Goal: Find specific fact: Find specific fact

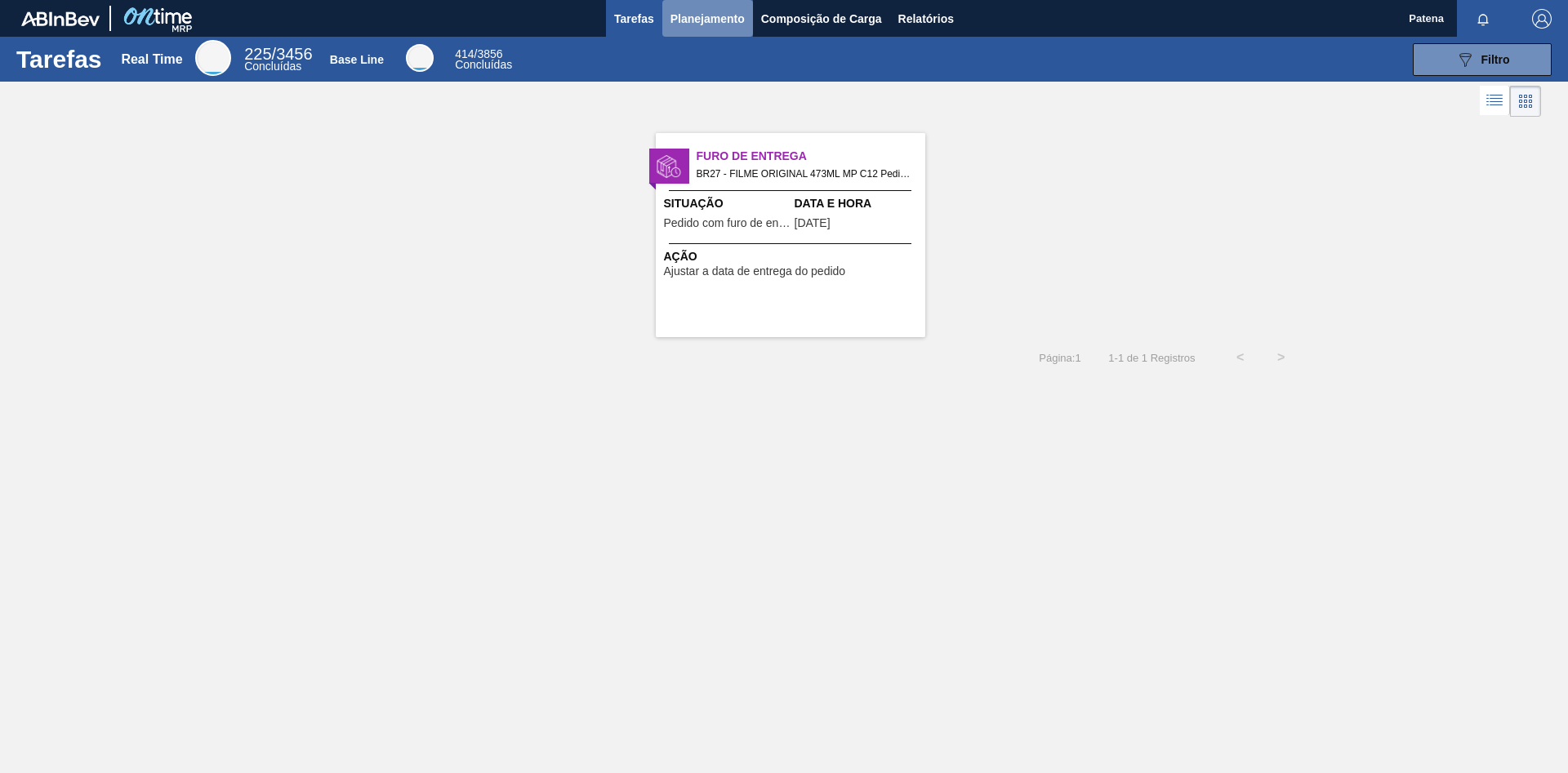
click at [699, 24] on span "Planejamento" at bounding box center [708, 19] width 75 height 20
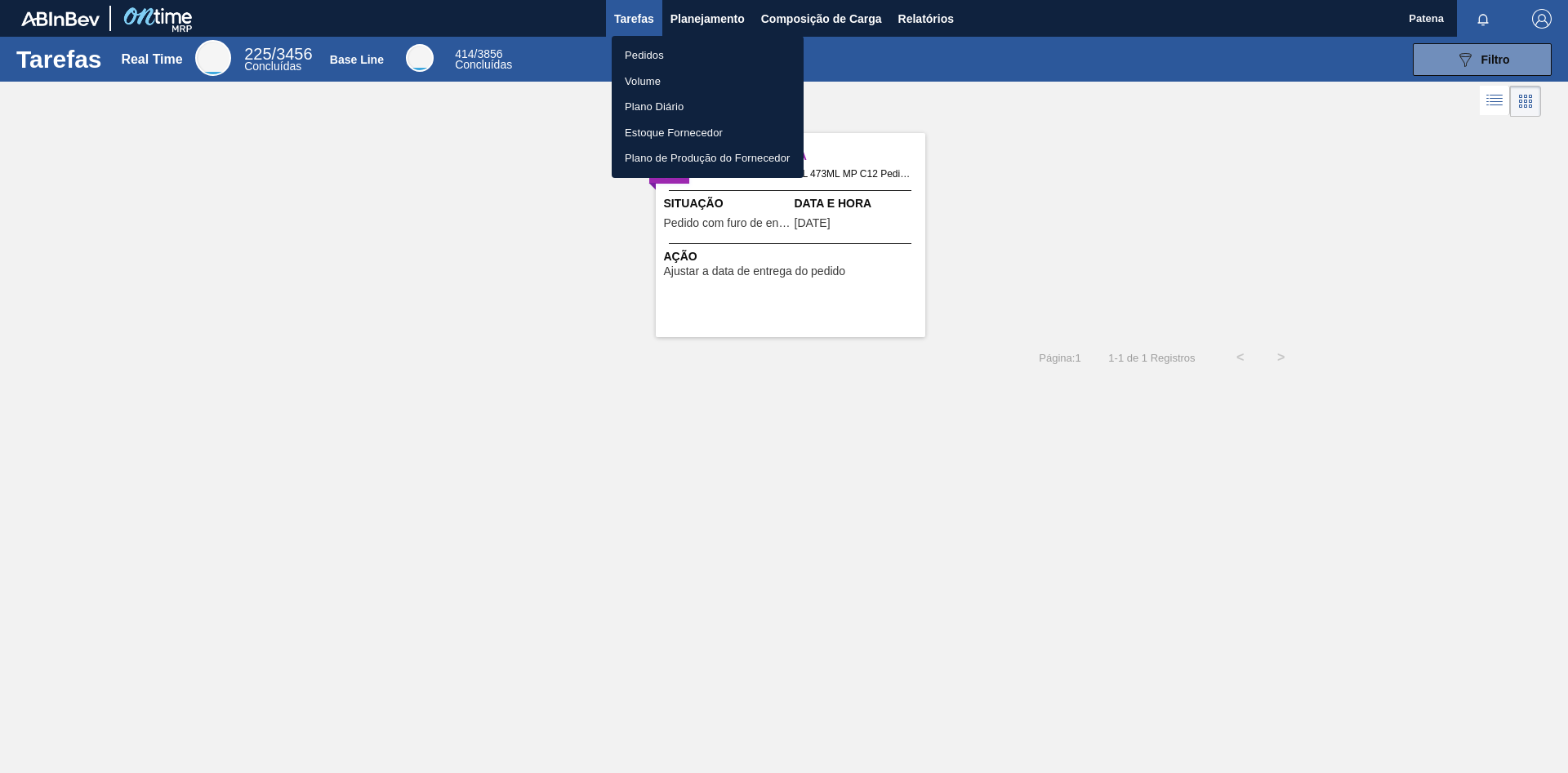
click at [689, 58] on li "Pedidos" at bounding box center [708, 55] width 192 height 26
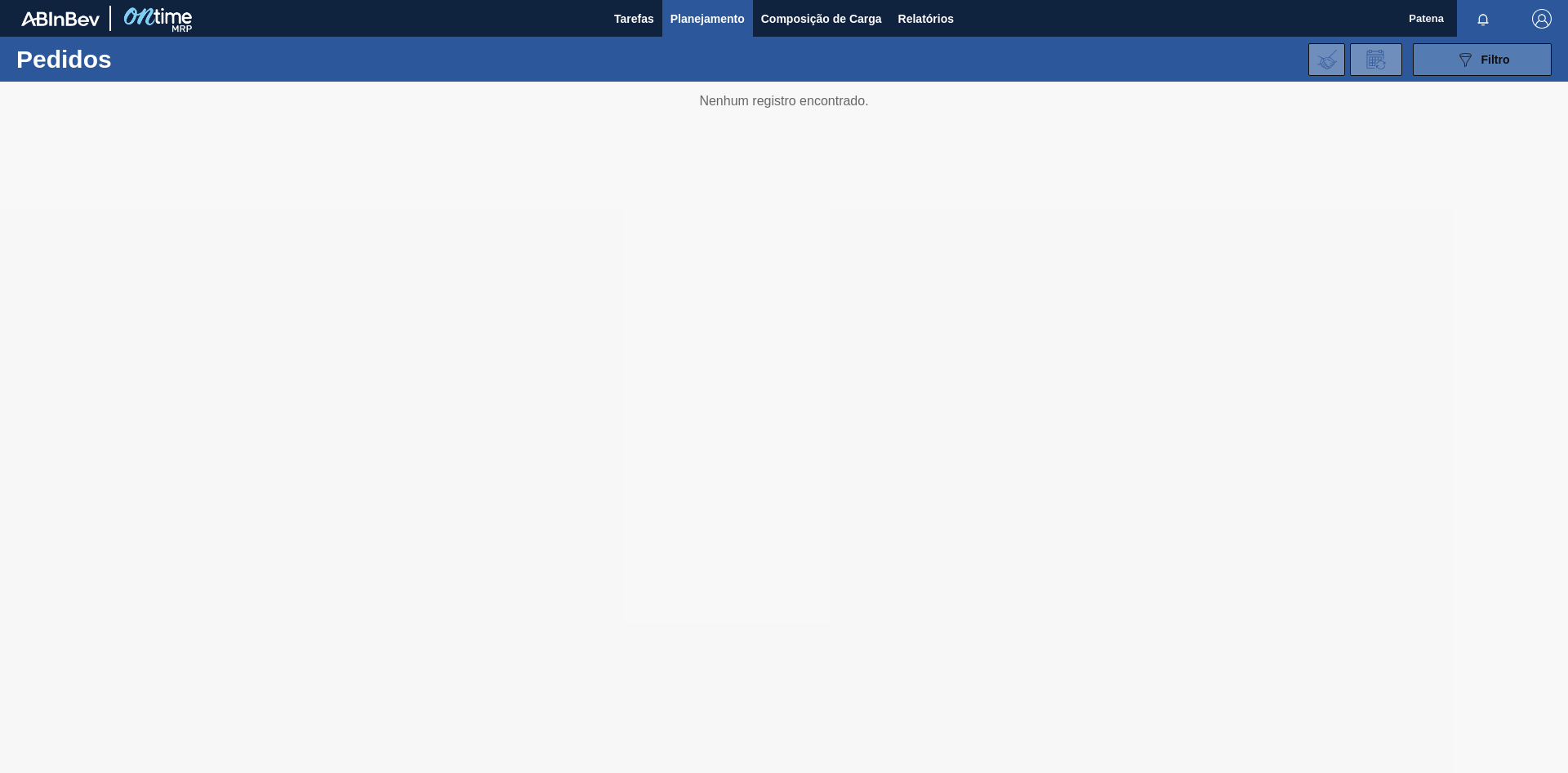
click at [1115, 66] on icon "089F7B8B-B2A5-4AFE-B5C0-19BA573D28AC" at bounding box center [1464, 59] width 20 height 20
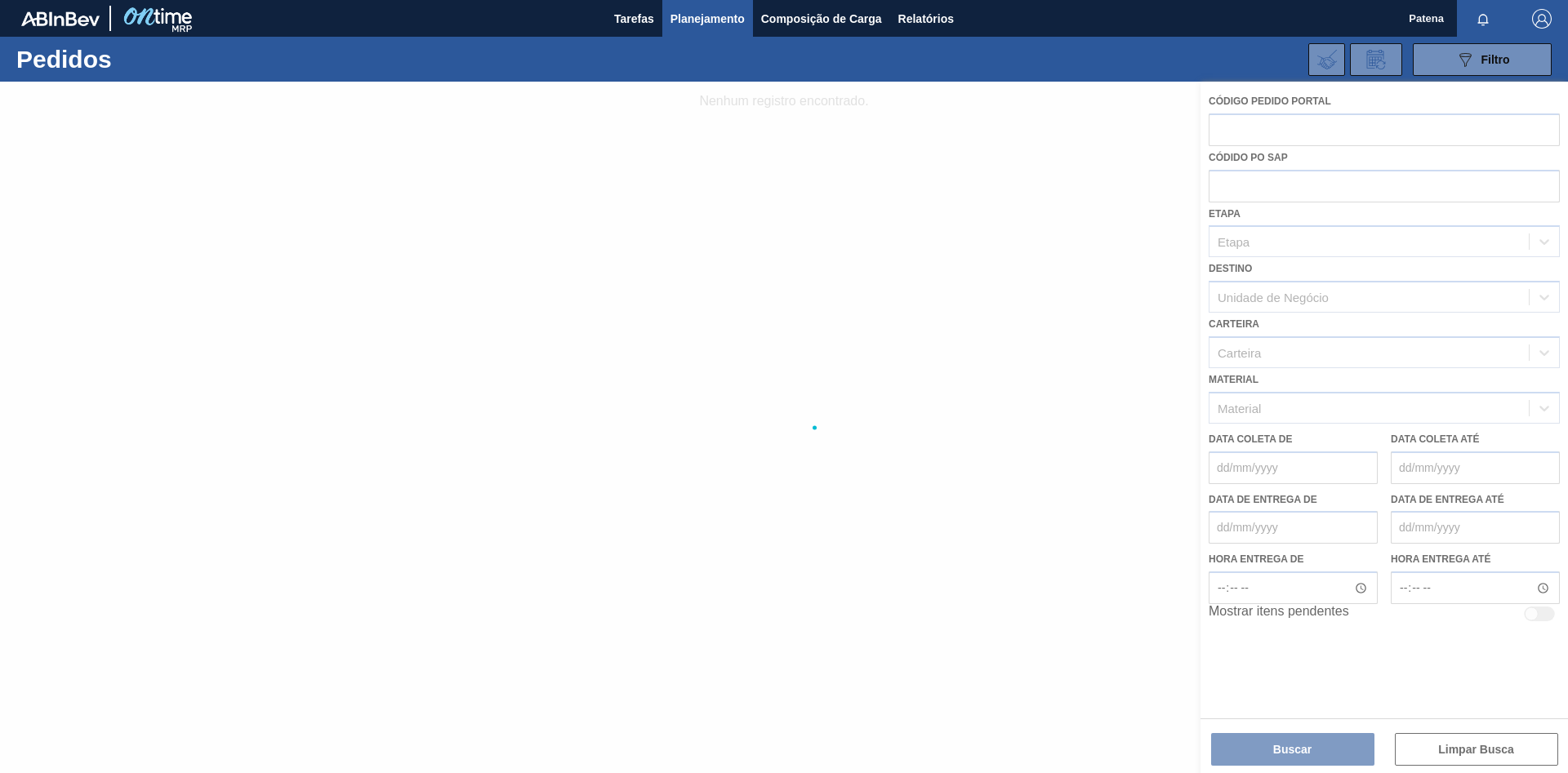
click at [1115, 139] on div at bounding box center [784, 427] width 1568 height 692
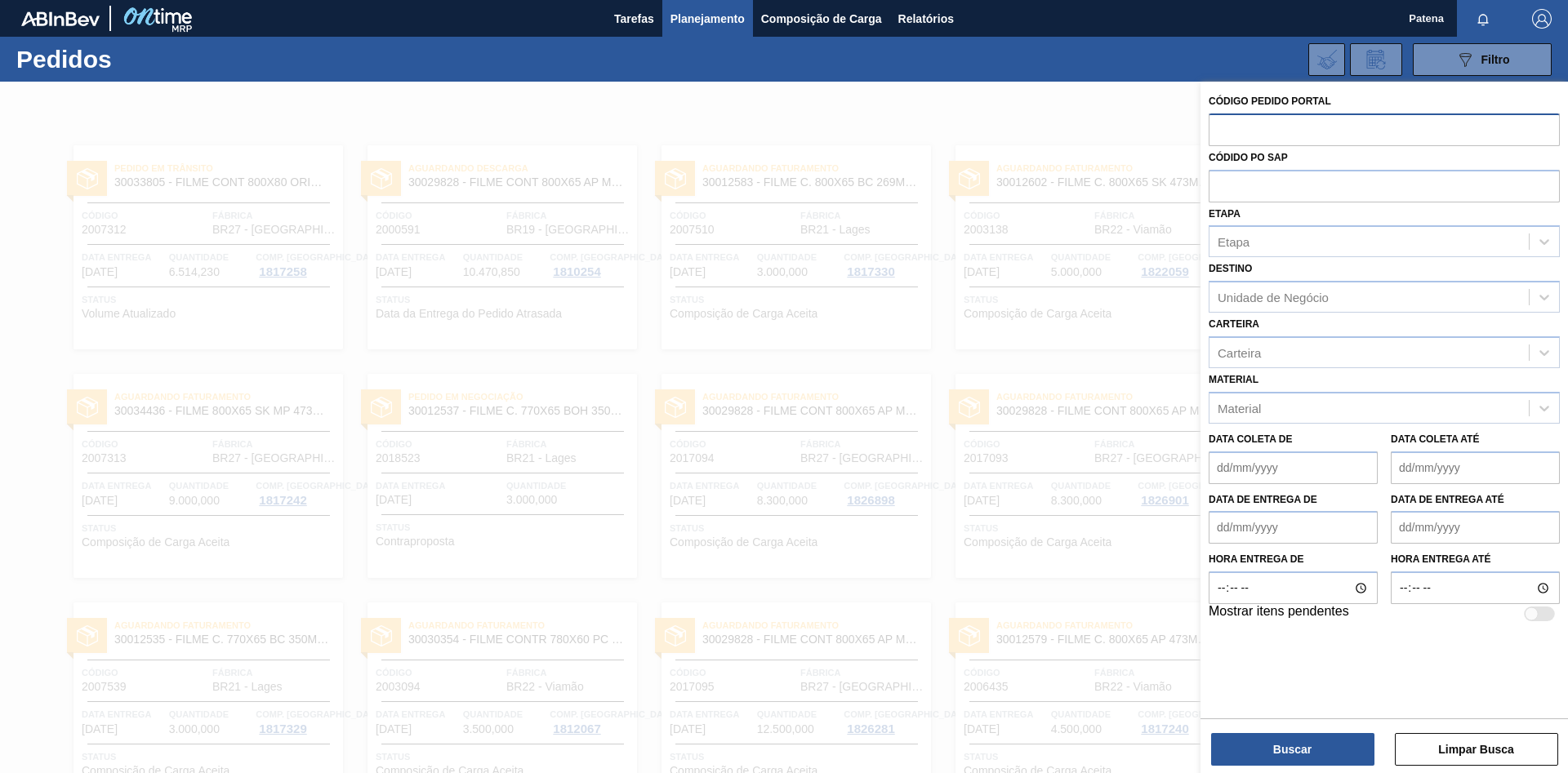
click at [1115, 136] on input "text" at bounding box center [1385, 129] width 351 height 31
type input "2007510"
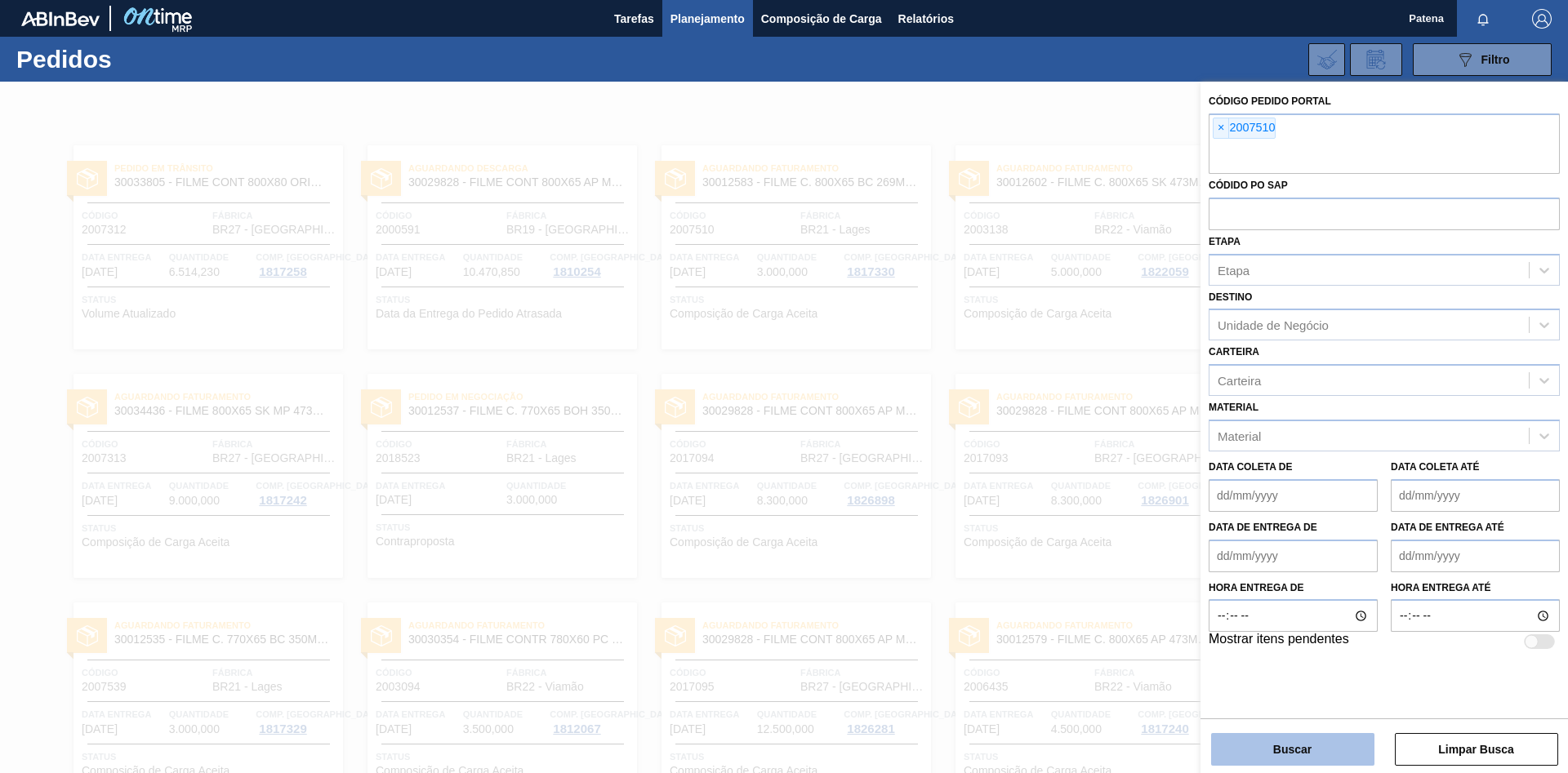
click at [1115, 518] on button "Buscar" at bounding box center [1293, 749] width 163 height 32
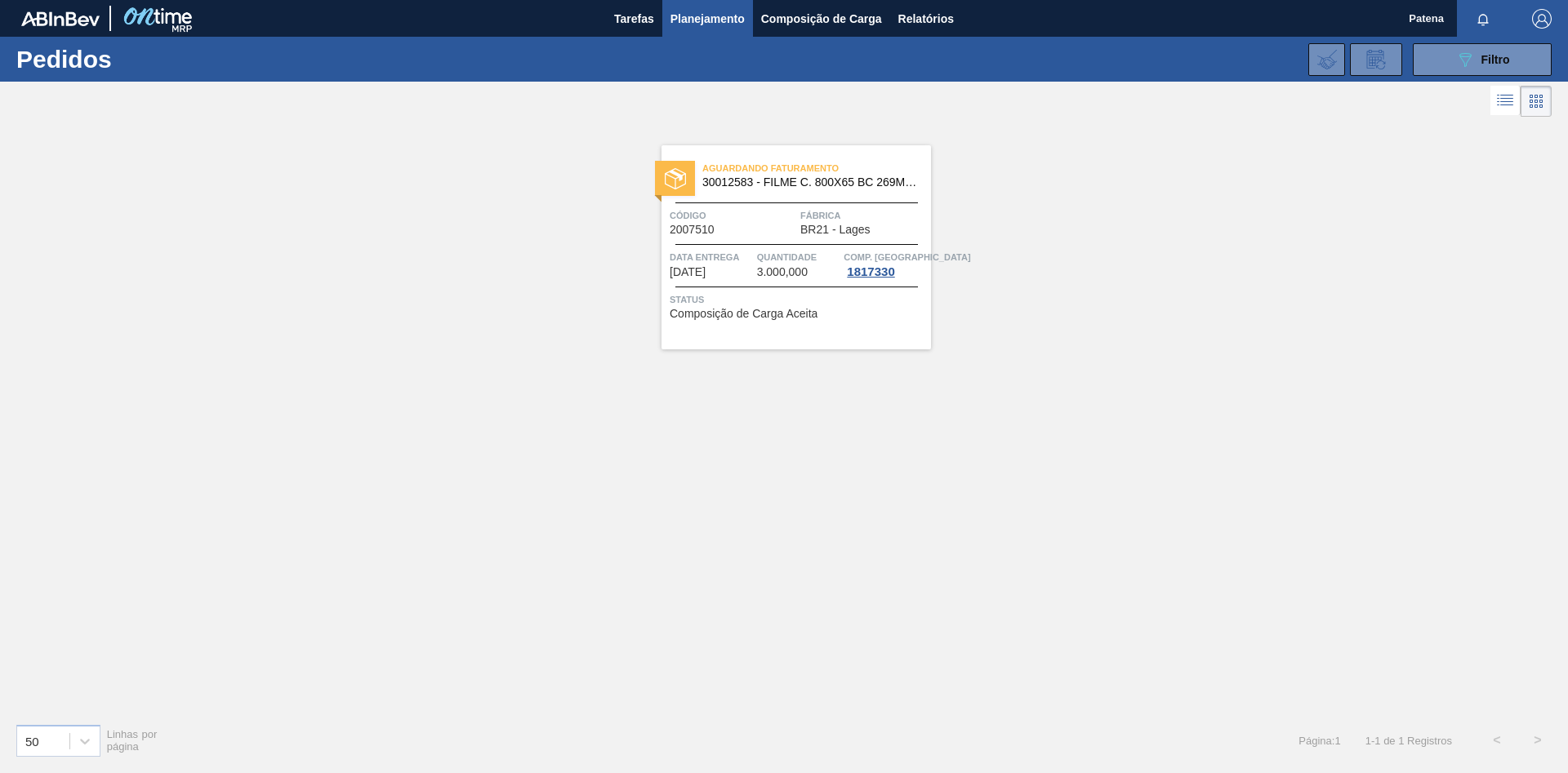
click at [775, 213] on span "Código" at bounding box center [733, 215] width 126 height 16
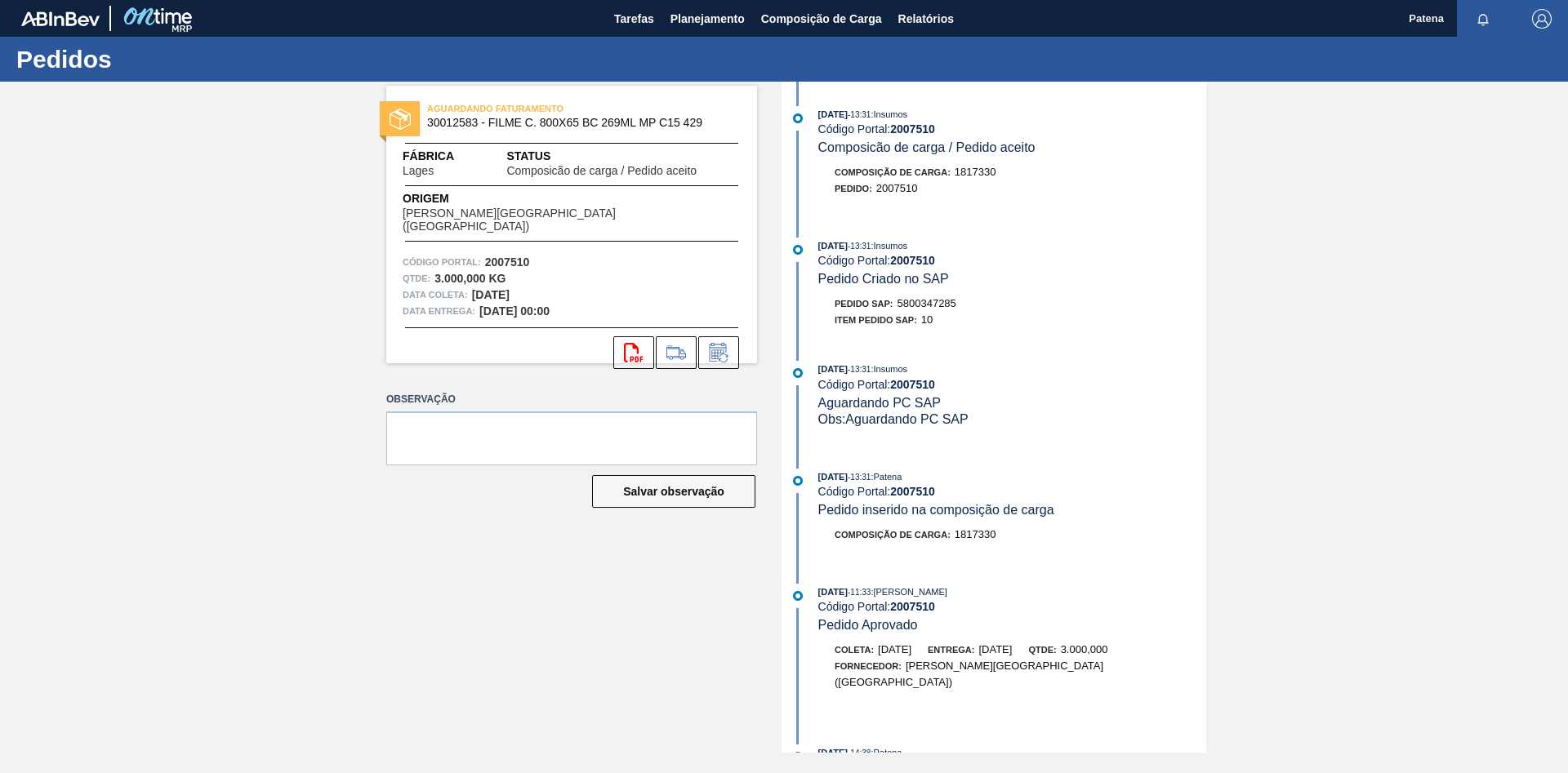
drag, startPoint x: 1116, startPoint y: 363, endPoint x: 1002, endPoint y: 328, distance: 119.3
click at [1115, 362] on div "[DATE] 13:31 : Insumos Código Portal: 2007510 Composicão de carga / Pedido acei…" at bounding box center [996, 417] width 420 height 671
drag, startPoint x: 961, startPoint y: 310, endPoint x: 901, endPoint y: 310, distance: 60.0
click at [901, 310] on div "Pedido SAP: 5800347285" at bounding box center [1012, 303] width 388 height 16
copy span "5800347285"
